Goal: Task Accomplishment & Management: Use online tool/utility

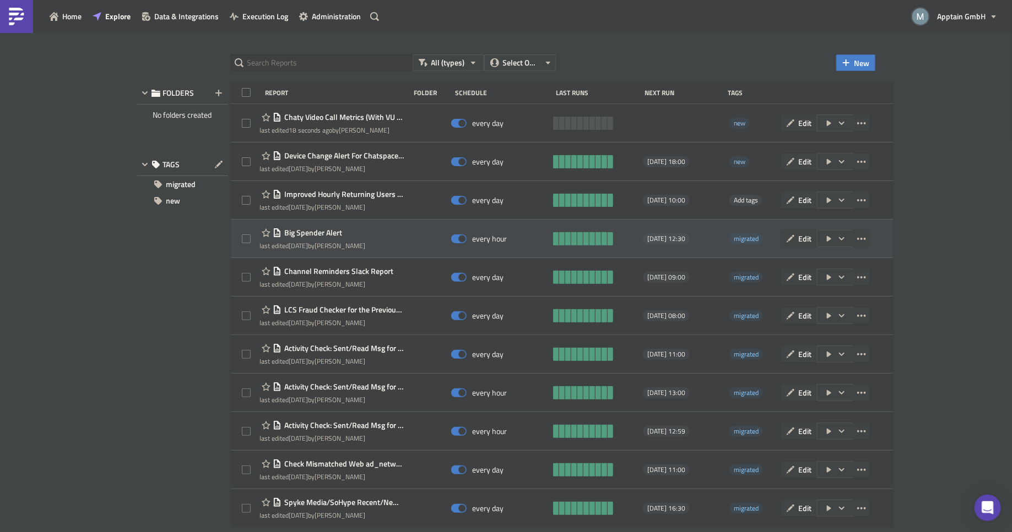
click at [326, 230] on span "Big Spender Alert" at bounding box center [311, 233] width 61 height 10
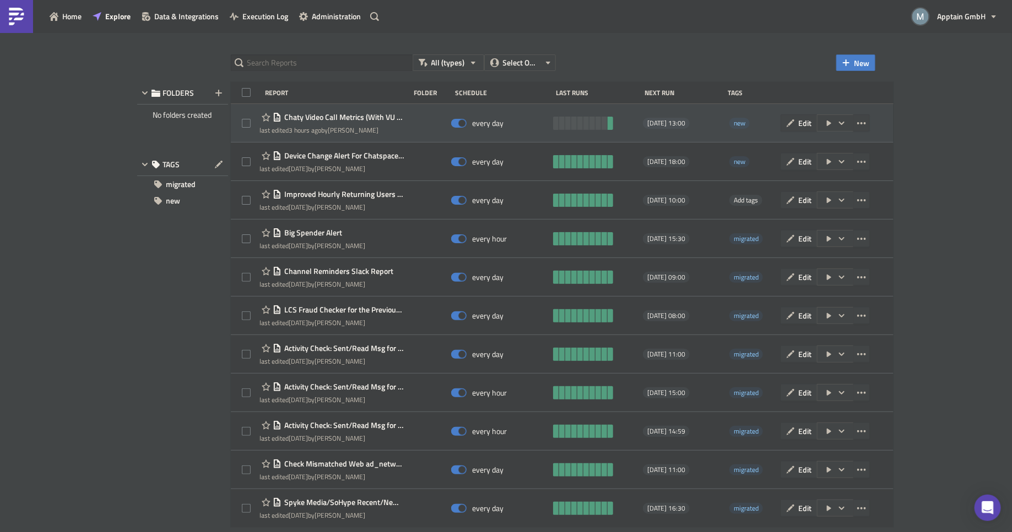
click at [341, 113] on span "Chaty Video Call Metrics (With VU Filters)" at bounding box center [342, 117] width 122 height 10
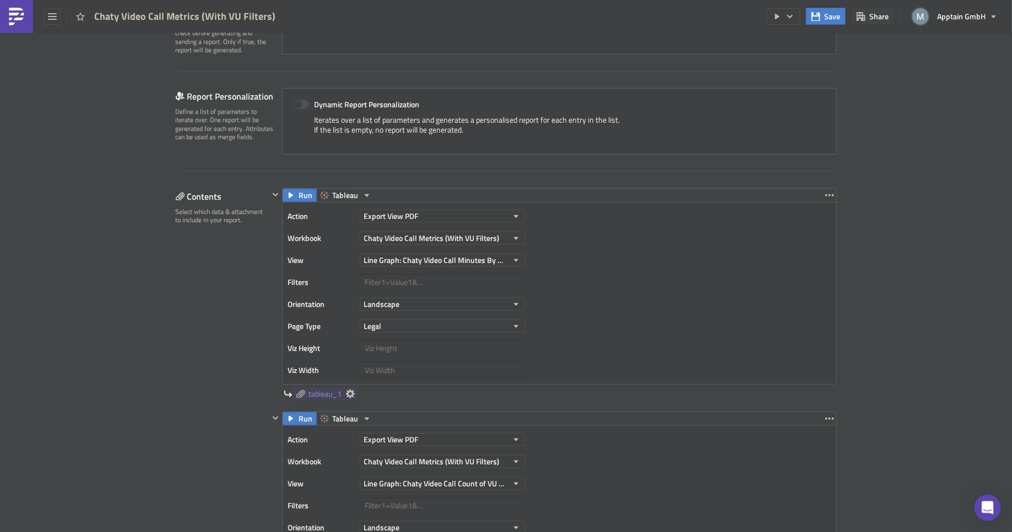
scroll to position [201, 0]
click at [512, 212] on icon "button" at bounding box center [516, 216] width 9 height 9
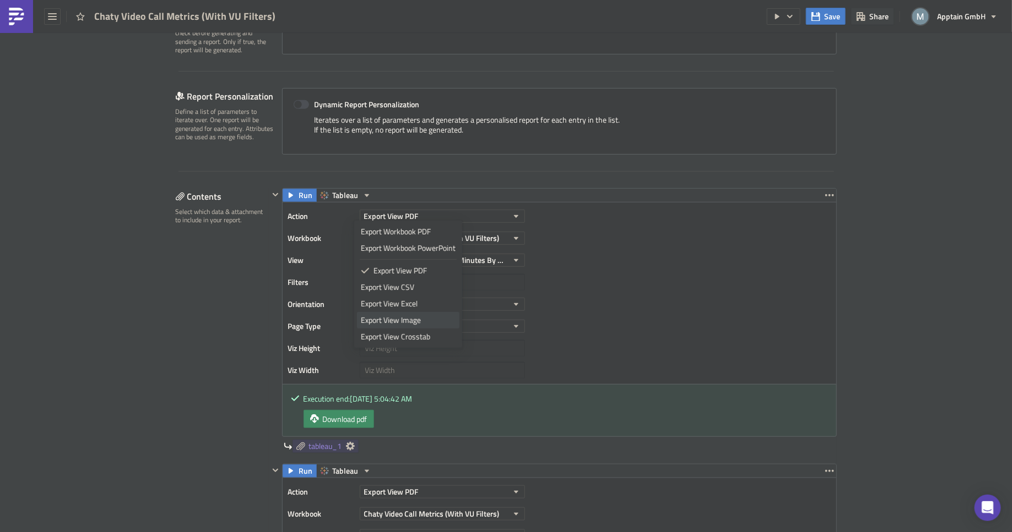
click at [405, 320] on div "Export View Image" at bounding box center [408, 320] width 95 height 11
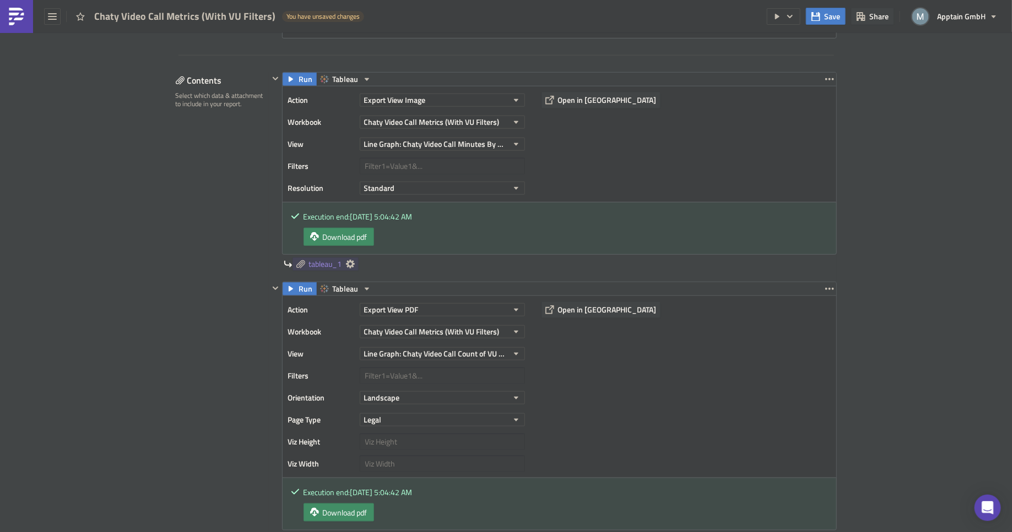
scroll to position [329, 0]
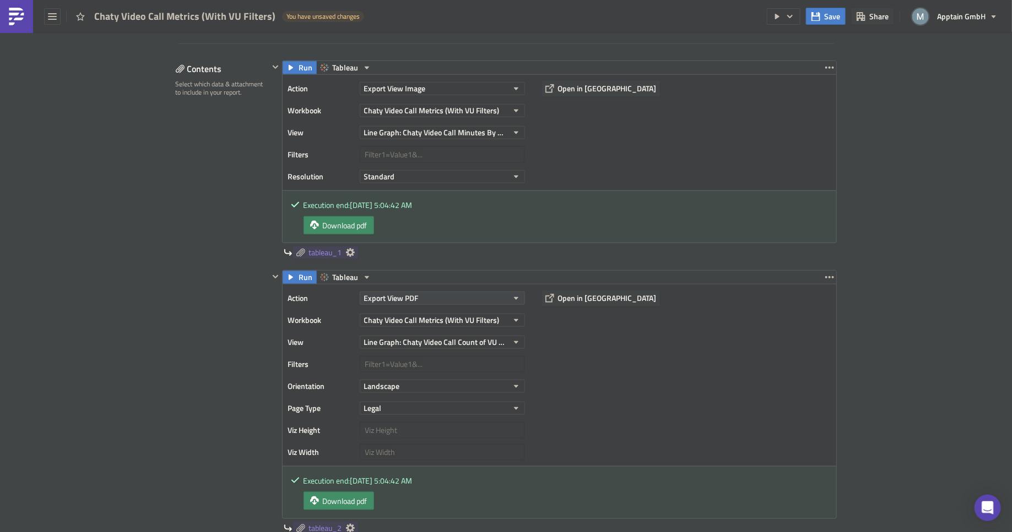
click at [504, 299] on button "Export View PDF" at bounding box center [442, 298] width 165 height 13
click at [401, 399] on div "Export View Image" at bounding box center [408, 401] width 95 height 11
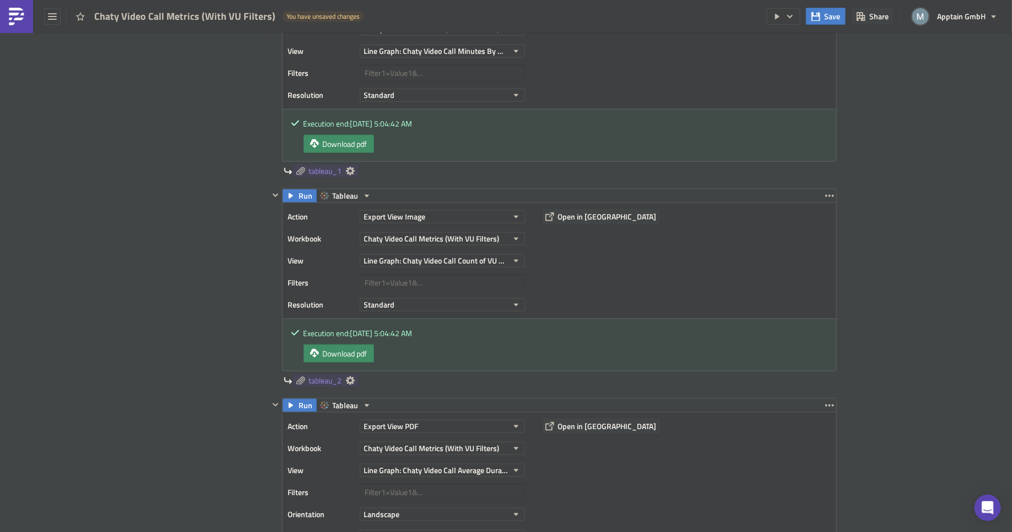
scroll to position [515, 0]
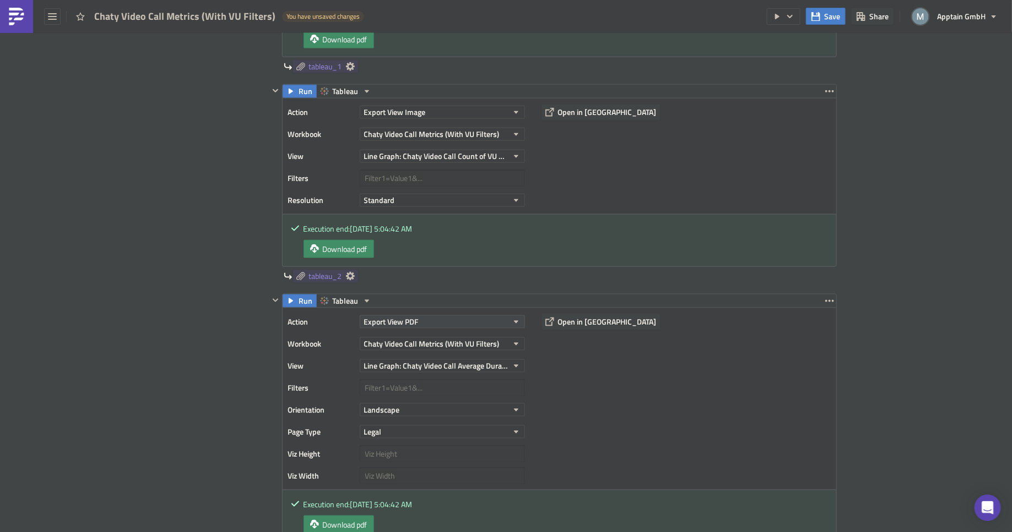
click at [470, 318] on button "Export View PDF" at bounding box center [442, 322] width 165 height 13
click at [399, 426] on div "Export View Image" at bounding box center [408, 424] width 95 height 11
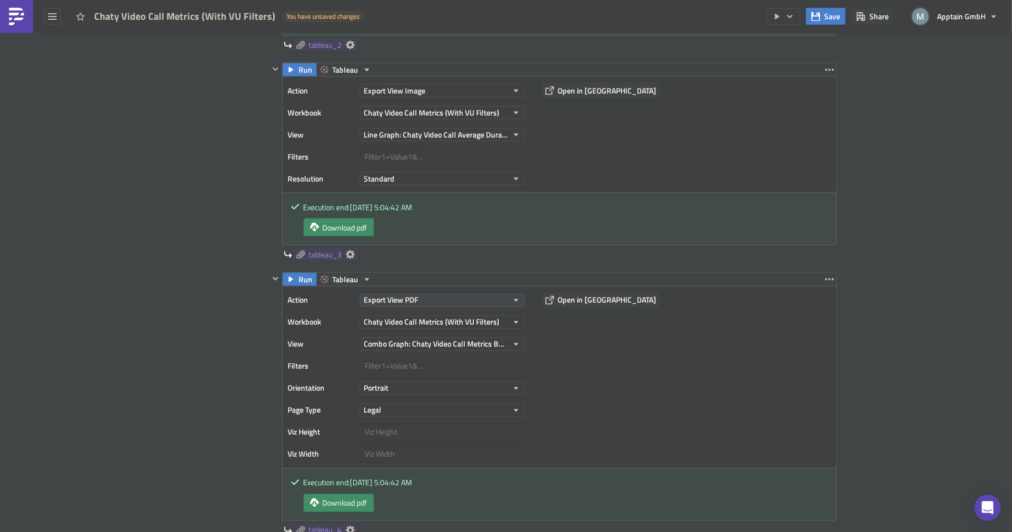
click at [460, 294] on button "Export View PDF" at bounding box center [442, 300] width 165 height 13
click at [397, 402] on div "Export View Image" at bounding box center [408, 401] width 95 height 11
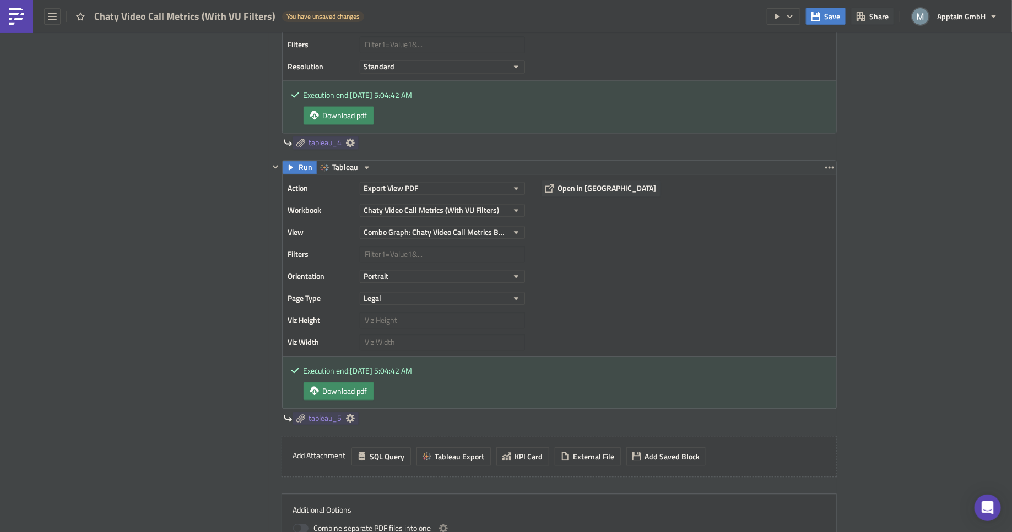
scroll to position [1111, 0]
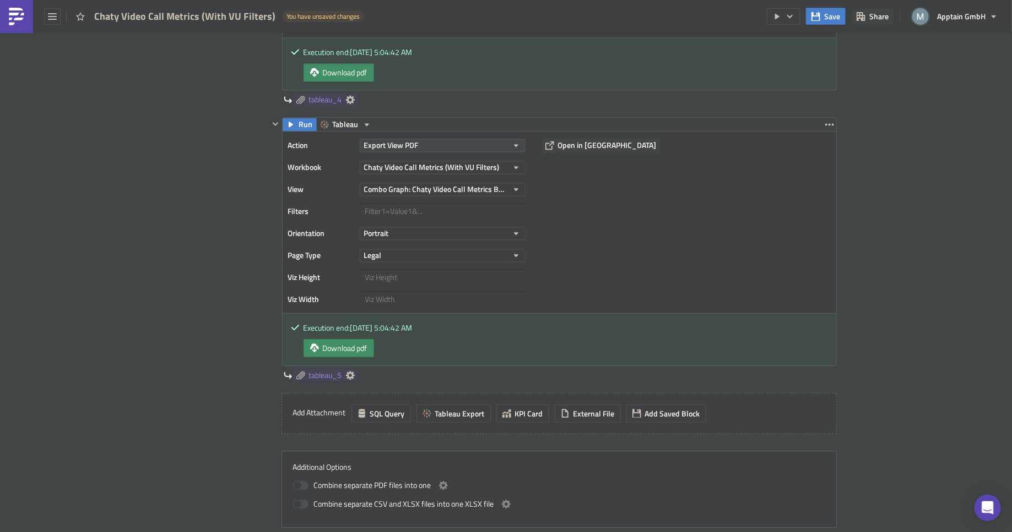
click at [424, 139] on button "Export View PDF" at bounding box center [442, 145] width 165 height 13
click at [413, 246] on div "Export View Image" at bounding box center [408, 246] width 95 height 11
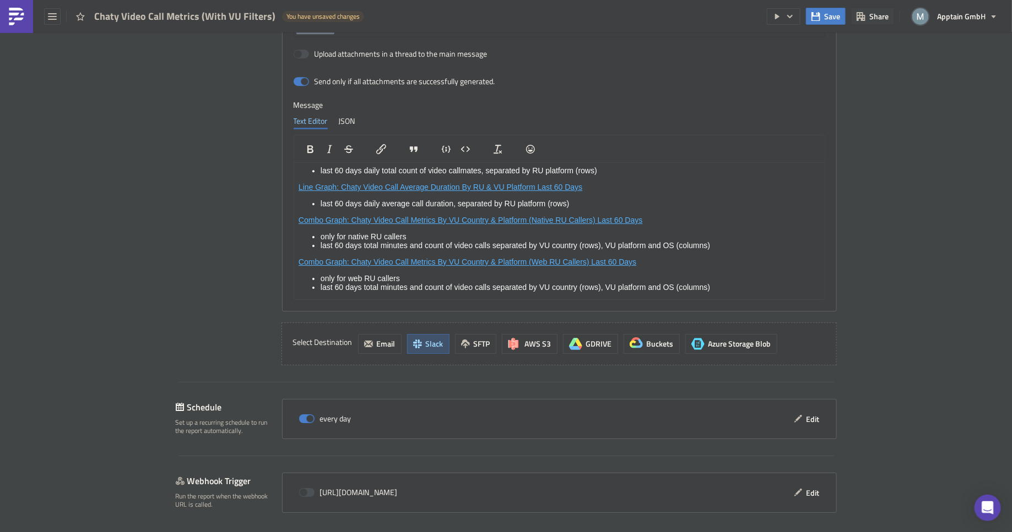
scroll to position [1644, 0]
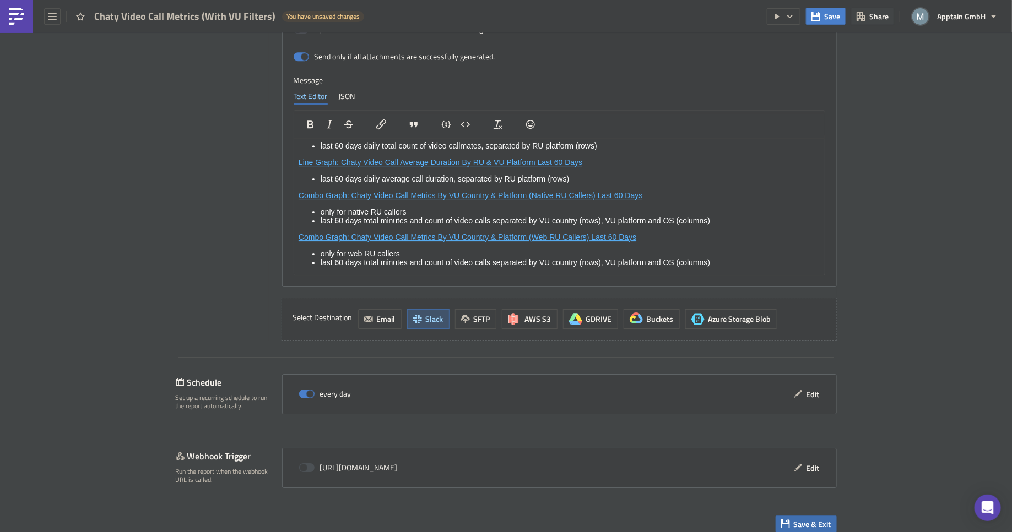
click at [813, 519] on span "Save & Exit" at bounding box center [811, 525] width 37 height 12
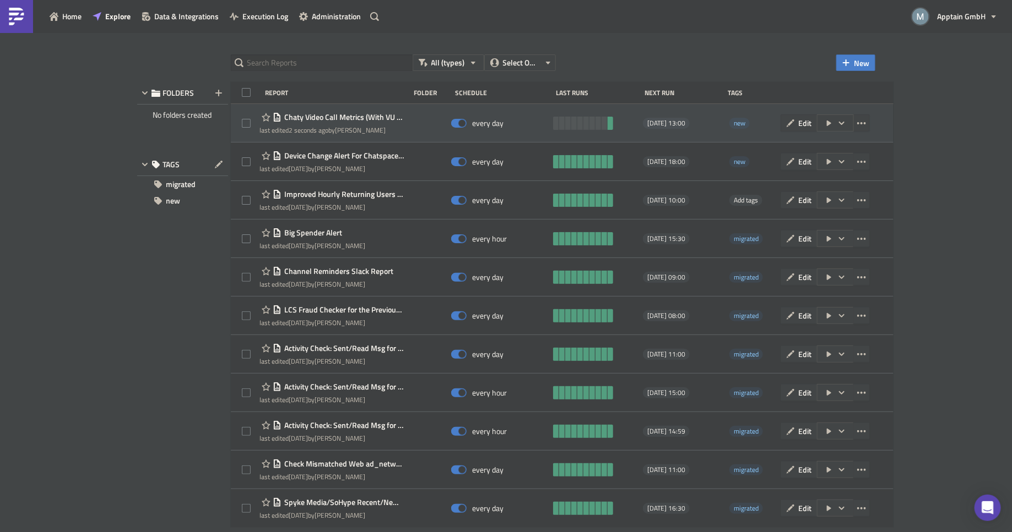
click at [846, 122] on icon "button" at bounding box center [841, 123] width 9 height 9
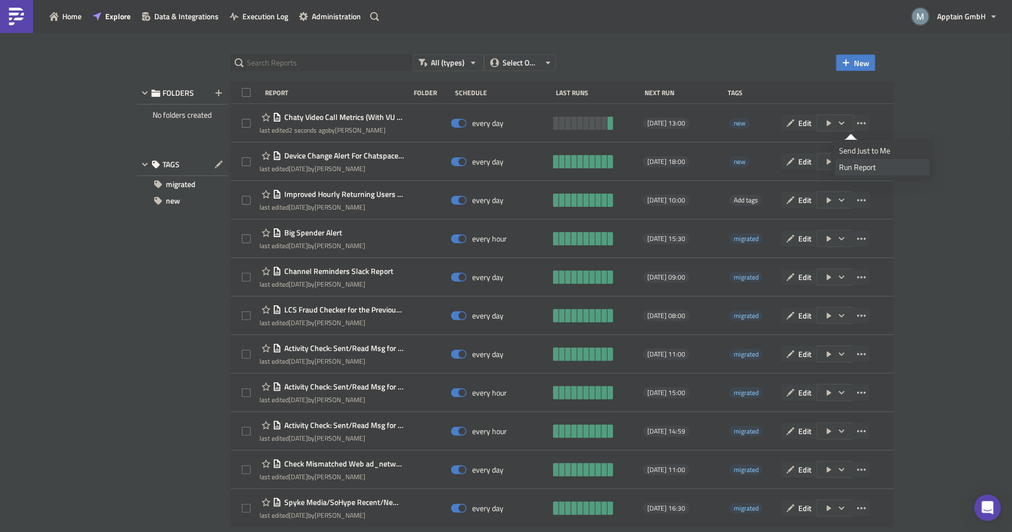
click at [862, 168] on div "Run Report" at bounding box center [882, 167] width 86 height 11
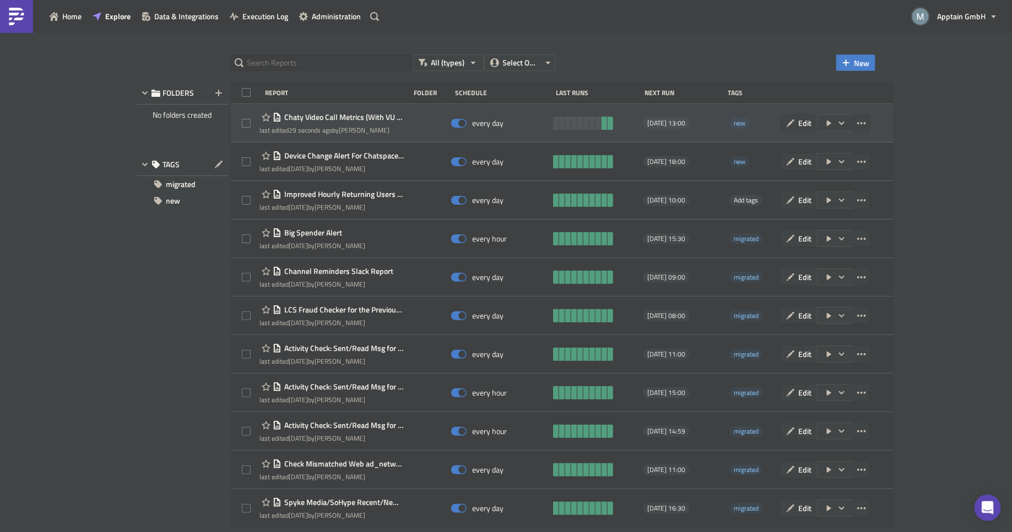
click at [385, 118] on span "Chaty Video Call Metrics (With VU Filters)" at bounding box center [342, 117] width 122 height 10
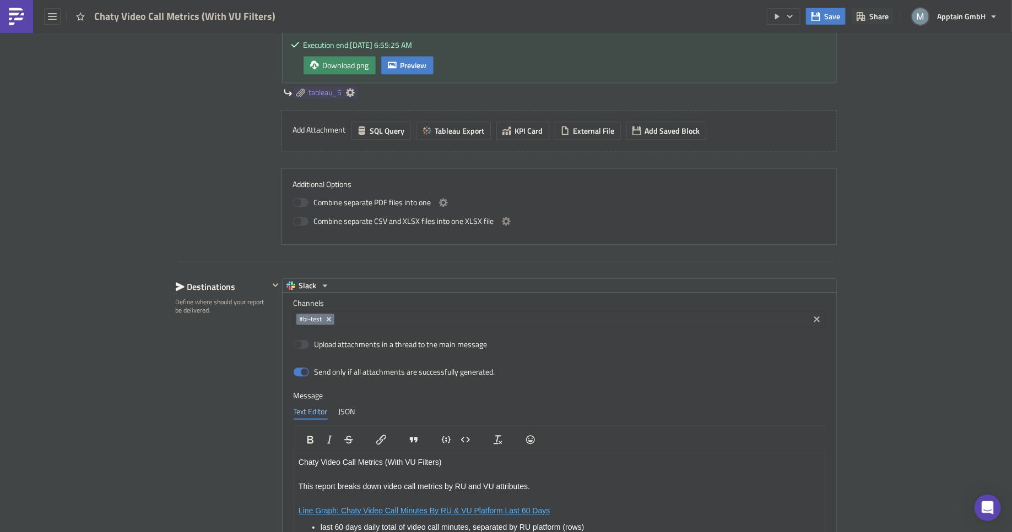
scroll to position [1337, 0]
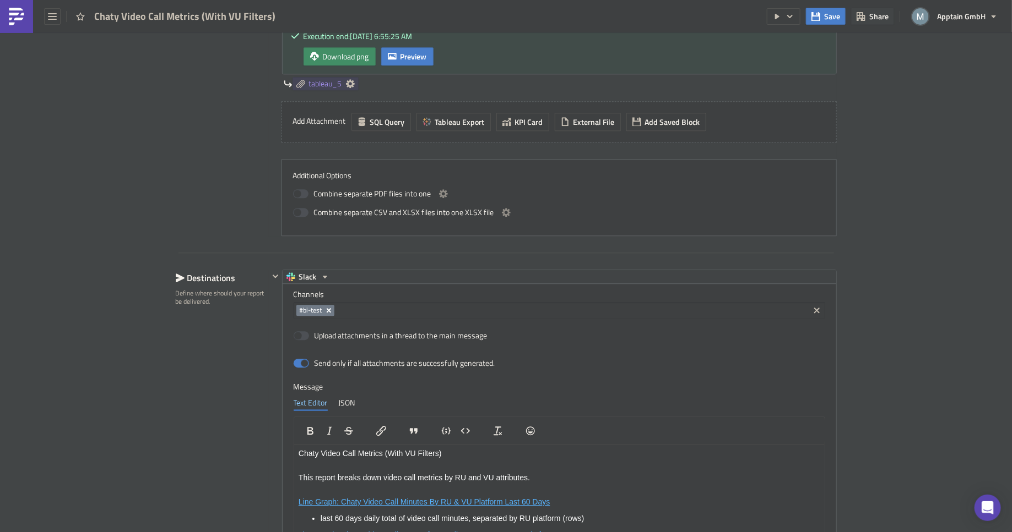
click at [326, 308] on icon "Remove Tag" at bounding box center [328, 310] width 4 height 4
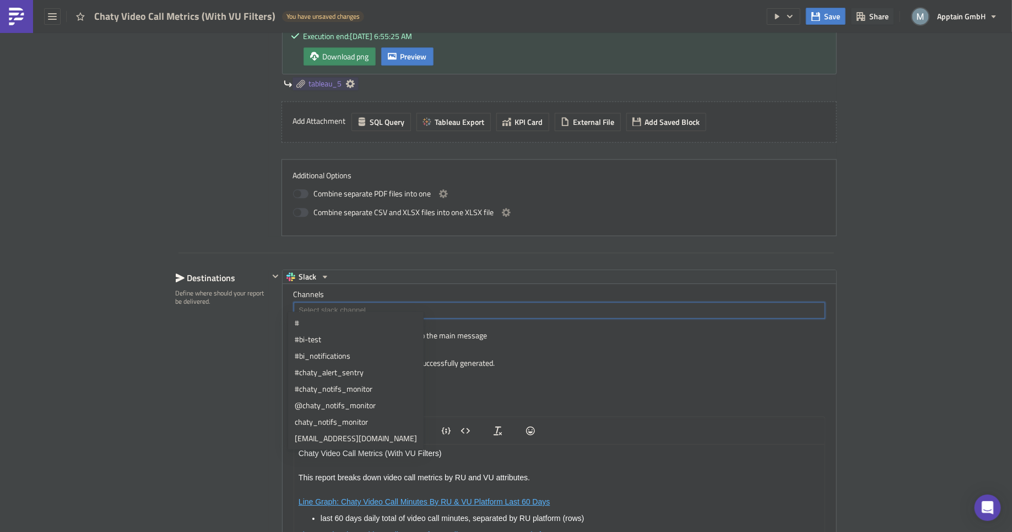
paste input "#chaty_general_statistics_tableau"
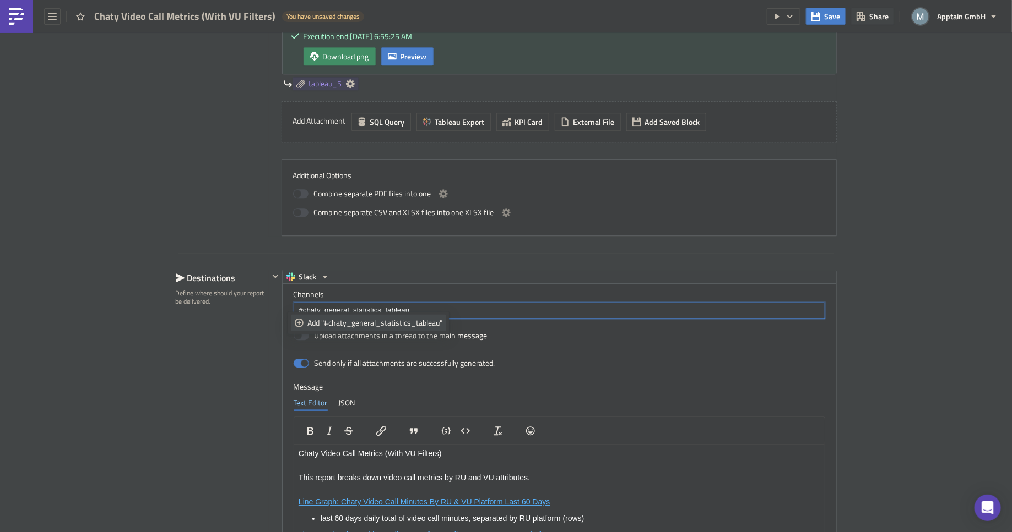
type input "#chaty_general_statistics_tableau"
click at [395, 323] on div "Add "#chaty_general_statistics_tableau"" at bounding box center [374, 323] width 135 height 11
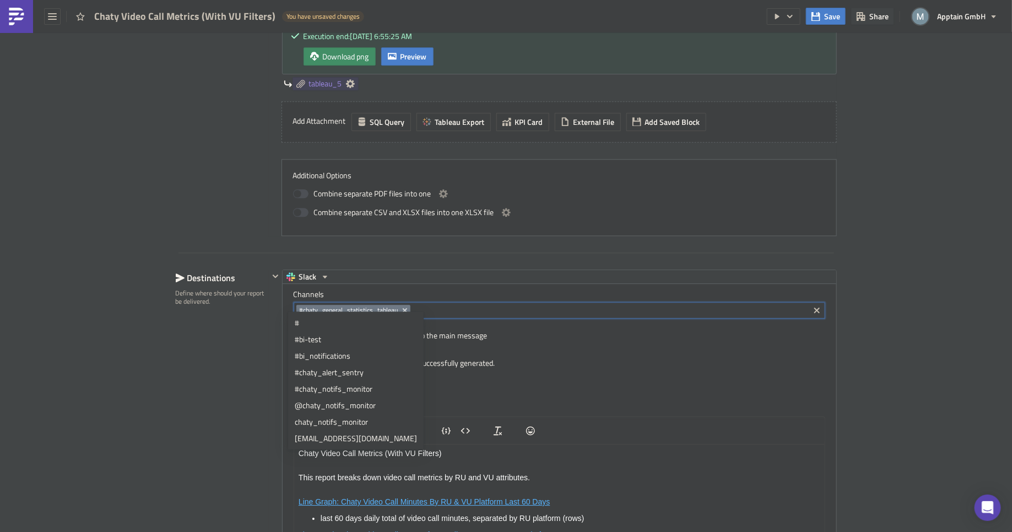
click at [237, 349] on div "Destinations Define where should your report be delivered." at bounding box center [222, 459] width 93 height 378
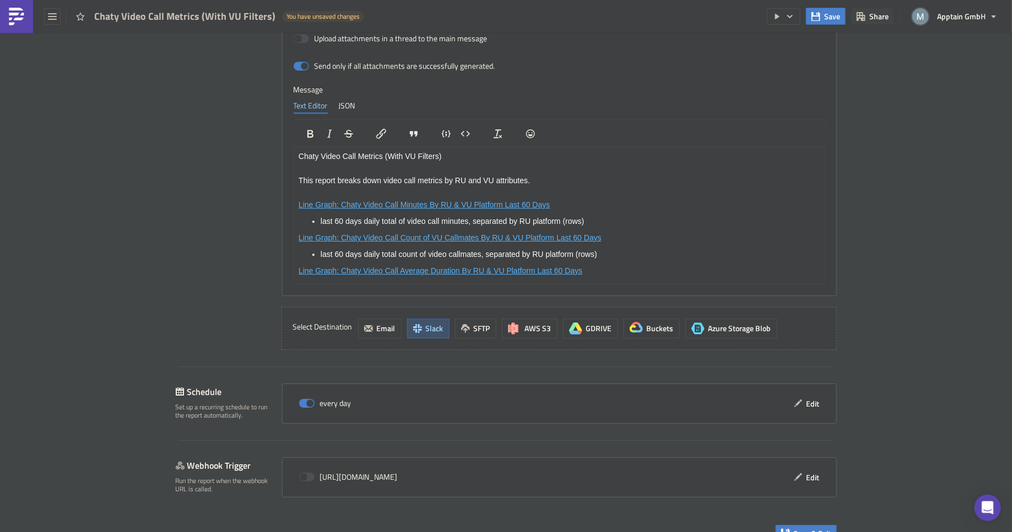
scroll to position [1644, 0]
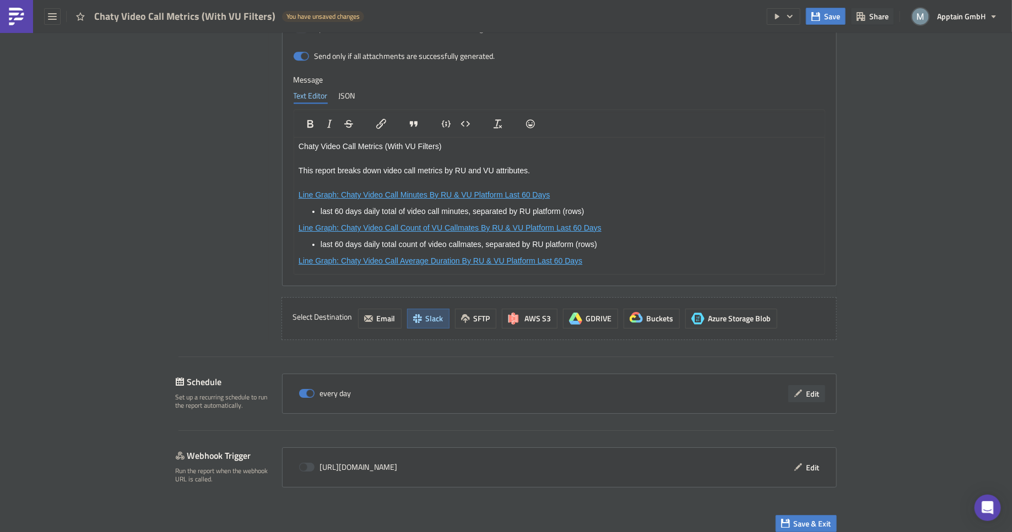
click at [806, 390] on span "Edit" at bounding box center [812, 394] width 13 height 12
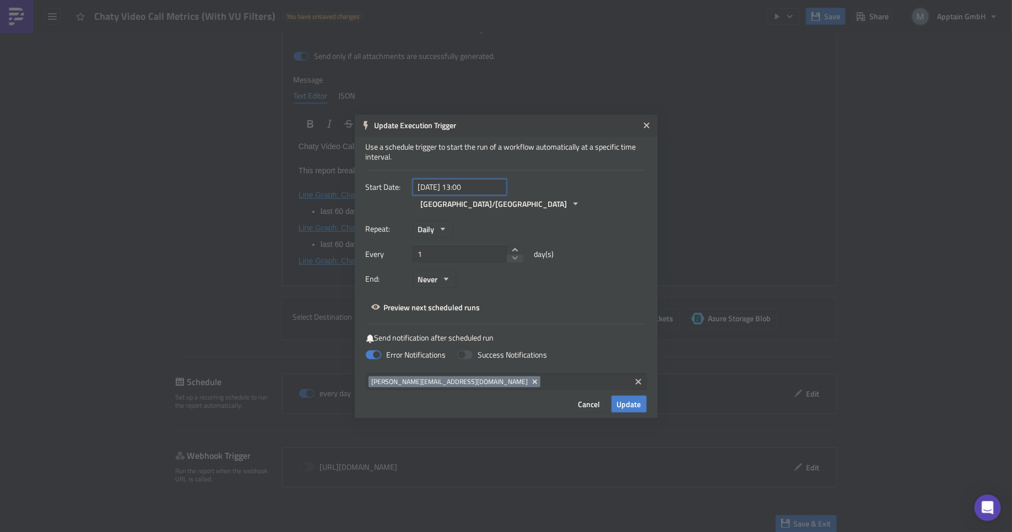
click at [459, 195] on input "[DATE] 13:00" at bounding box center [459, 187] width 94 height 17
select select "7"
select select "2025"
click at [425, 310] on div "19" at bounding box center [423, 308] width 17 height 15
type input "[DATE] 13:00"
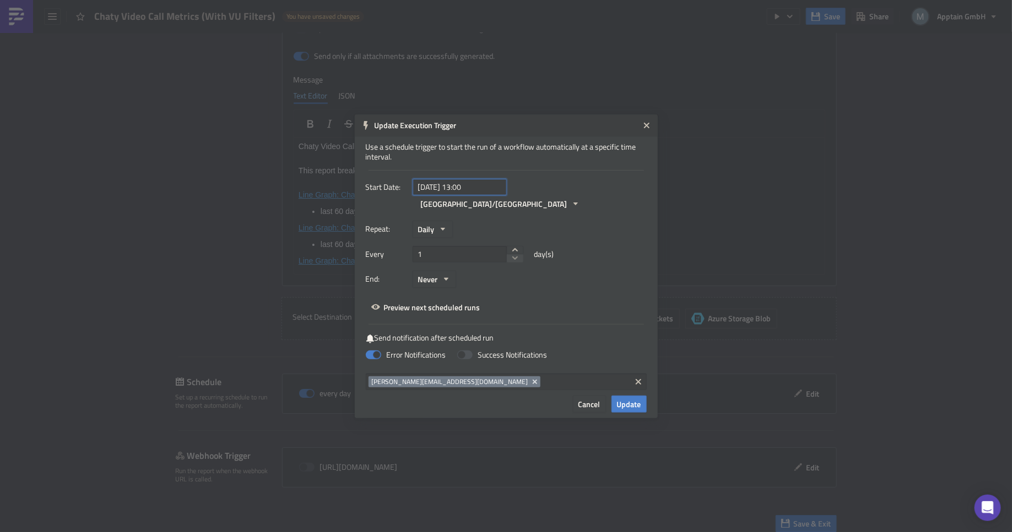
select select "7"
select select "2025"
click at [482, 195] on input "[DATE] 13:00" at bounding box center [459, 187] width 94 height 17
drag, startPoint x: 490, startPoint y: 194, endPoint x: 463, endPoint y: 197, distance: 27.2
click at [463, 195] on input "[DATE] 13:00" at bounding box center [459, 187] width 94 height 17
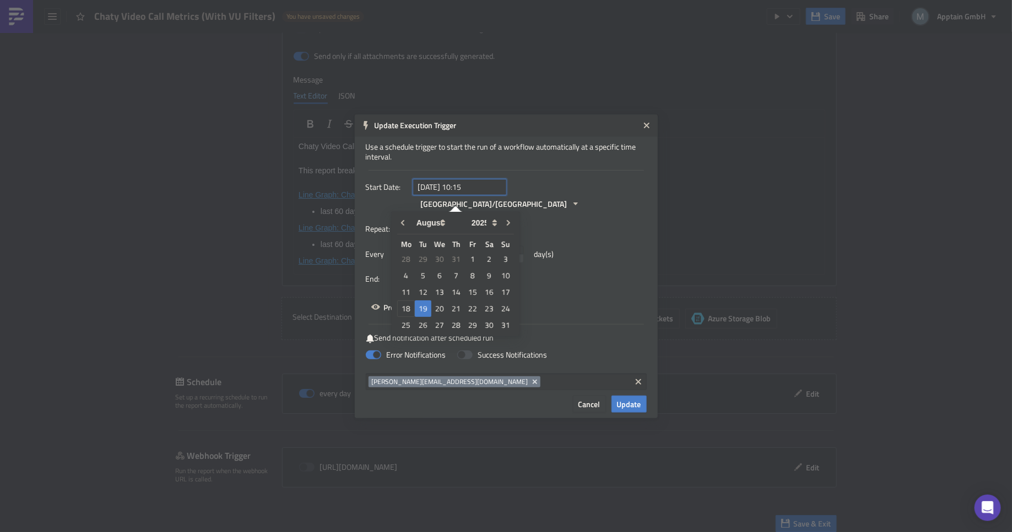
type input "[DATE] 10:15"
click at [620, 254] on div "Every 1 day(s)" at bounding box center [506, 258] width 281 height 25
click at [634, 399] on span "Update" at bounding box center [629, 405] width 24 height 12
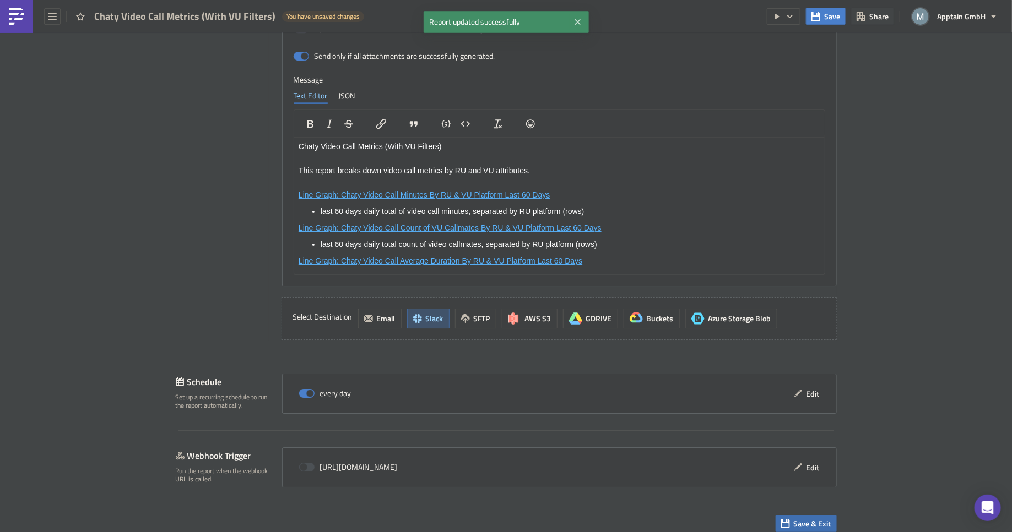
click at [813, 518] on span "Save & Exit" at bounding box center [811, 524] width 37 height 12
